Goal: Transaction & Acquisition: Purchase product/service

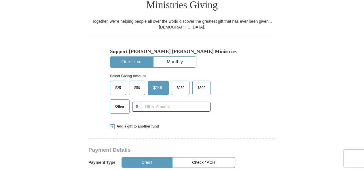
scroll to position [151, 0]
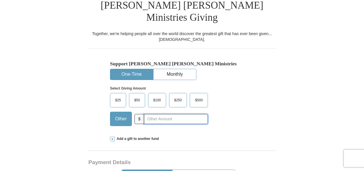
click at [146, 114] on input "text" at bounding box center [176, 119] width 64 height 10
click at [122, 115] on span "Other" at bounding box center [120, 119] width 17 height 9
click at [0, 0] on input "Other" at bounding box center [0, 0] width 0 height 0
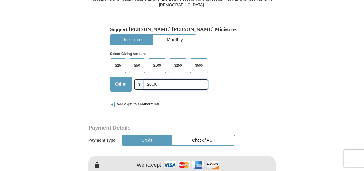
scroll to position [191, 0]
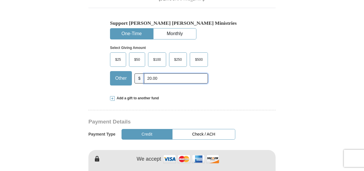
type input "20.00"
click at [145, 129] on button "Credit" at bounding box center [147, 134] width 51 height 11
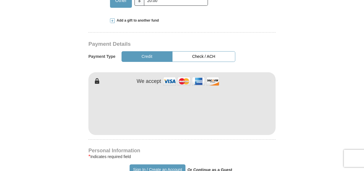
scroll to position [271, 0]
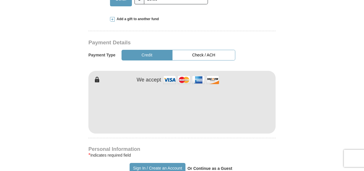
click at [308, 99] on form "Already have an account? Sign in for faster giving. Don't have an account? Crea…" at bounding box center [182, 113] width 329 height 722
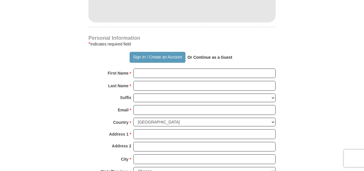
scroll to position [383, 0]
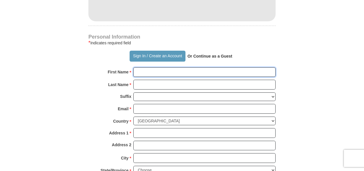
click at [141, 67] on input "First Name *" at bounding box center [204, 72] width 142 height 10
type input "[PERSON_NAME]"
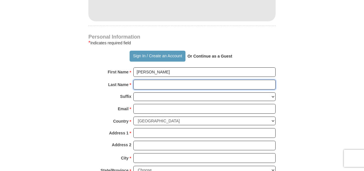
type input "[PERSON_NAME]"
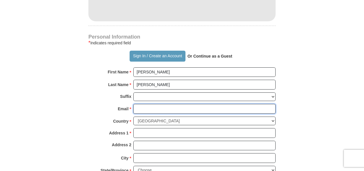
type input "[EMAIL_ADDRESS][DOMAIN_NAME]"
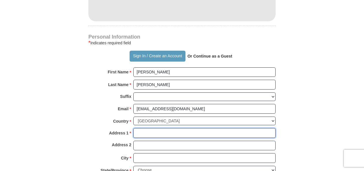
type input "[STREET_ADDRESS]"
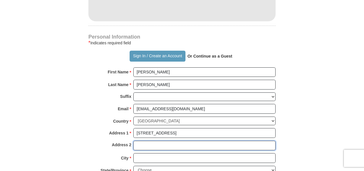
type input "[STREET_ADDRESS]"
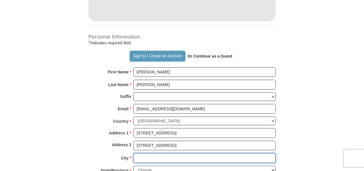
type input "[GEOGRAPHIC_DATA]"
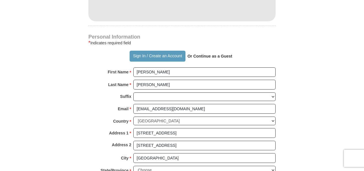
type input "22204"
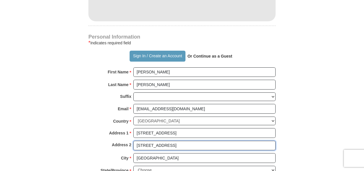
click at [207, 141] on input "[STREET_ADDRESS]" at bounding box center [204, 146] width 142 height 10
type input "5"
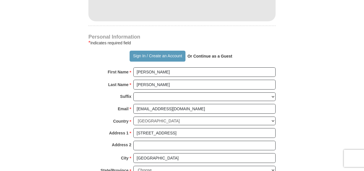
click at [325, 104] on form "Already have an account? Sign in for faster giving. Don't have an account? Crea…" at bounding box center [182, 1] width 329 height 722
click at [273, 166] on select "Choose [US_STATE] [US_STATE] [US_STATE] [US_STATE] [US_STATE] Armed Forces Amer…" at bounding box center [204, 170] width 142 height 9
select select "VA"
click at [133, 166] on select "Choose [US_STATE] [US_STATE] [US_STATE] [US_STATE] [US_STATE] Armed Forces Amer…" at bounding box center [204, 170] width 142 height 9
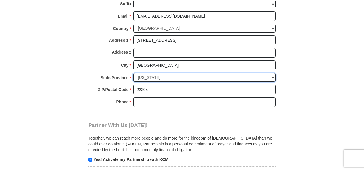
scroll to position [477, 0]
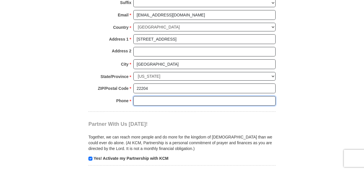
click at [137, 96] on input "Phone * *" at bounding box center [204, 101] width 142 height 10
type input "2254807695"
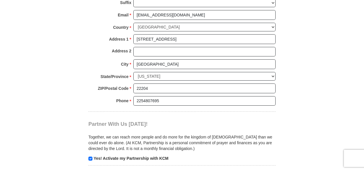
type input "Apt 404"
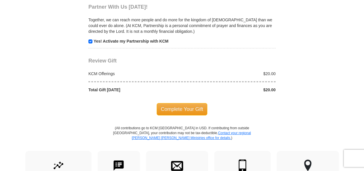
scroll to position [592, 0]
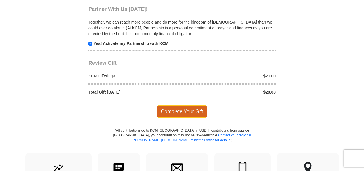
click at [180, 105] on span "Complete Your Gift" at bounding box center [182, 111] width 51 height 12
